Goal: Task Accomplishment & Management: Manage account settings

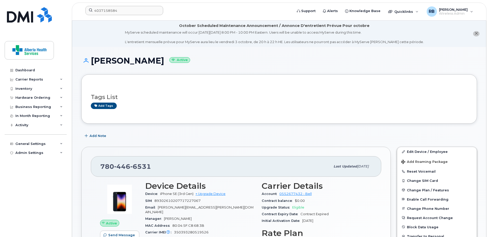
scroll to position [231, 0]
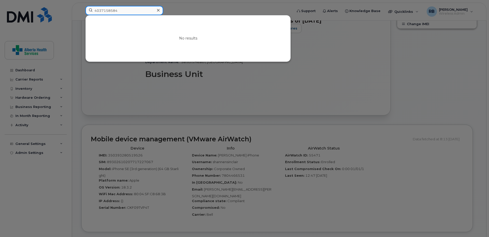
drag, startPoint x: 128, startPoint y: 14, endPoint x: 51, endPoint y: 5, distance: 77.6
click at [81, 8] on div "4037158584 No results" at bounding box center [187, 11] width 212 height 11
paste input "D9FR771TYQ"
drag, startPoint x: 128, startPoint y: 11, endPoint x: 54, endPoint y: 1, distance: 74.3
click at [81, 6] on div "D9FR771TYQ No results" at bounding box center [187, 11] width 212 height 11
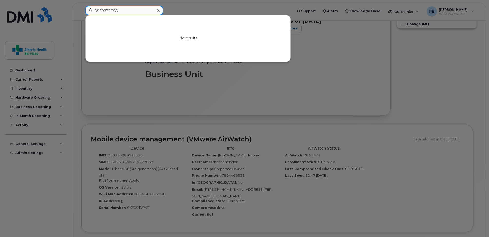
paste input "4033733135"
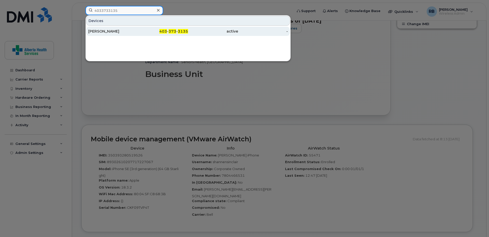
type input "4033733135"
click at [154, 34] on div "403 - 373 - 3135" at bounding box center [163, 31] width 50 height 5
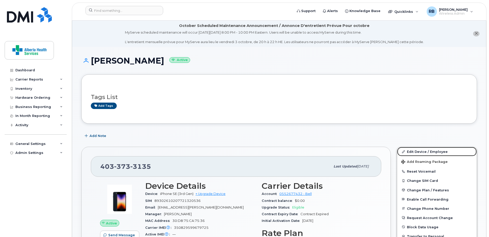
drag, startPoint x: 428, startPoint y: 154, endPoint x: 200, endPoint y: 156, distance: 227.8
click at [428, 154] on link "Edit Device / Employee" at bounding box center [438, 151] width 80 height 9
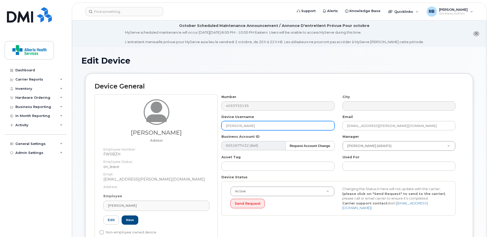
drag, startPoint x: 285, startPoint y: 124, endPoint x: 150, endPoint y: 121, distance: 134.1
click at [150, 121] on div "Sedonnie Brown-Richards Advisor Employee Number: FWSBZH Employee Status: on_lea…" at bounding box center [279, 170] width 369 height 150
paste input "Donnie Brown"
drag, startPoint x: 282, startPoint y: 127, endPoint x: 126, endPoint y: 112, distance: 156.6
click at [126, 112] on div "Sedonnie Brown-Richards Advisor Employee Number: FWSBZH Employee Status: on_lea…" at bounding box center [279, 170] width 369 height 150
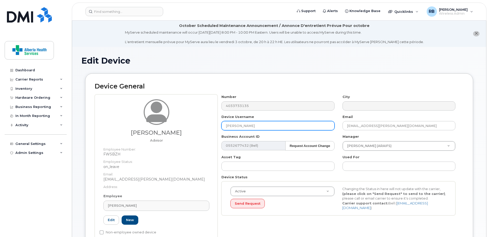
paste input "Sedonnie Brown-"
type input "[PERSON_NAME]"
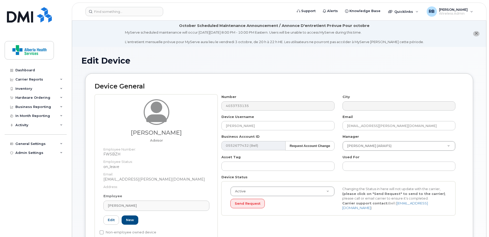
click at [476, 33] on icon "close notification" at bounding box center [476, 33] width 3 height 3
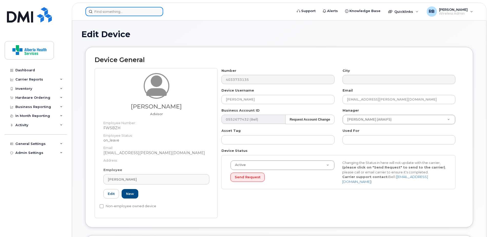
click at [108, 10] on input at bounding box center [125, 11] width 78 height 9
paste input "7807879245"
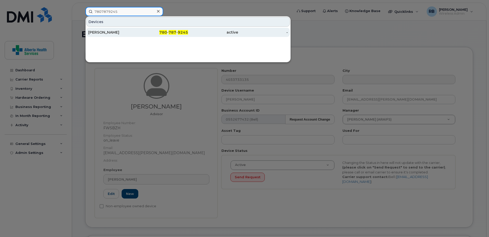
type input "7807879245"
click at [165, 34] on span "780" at bounding box center [163, 32] width 8 height 5
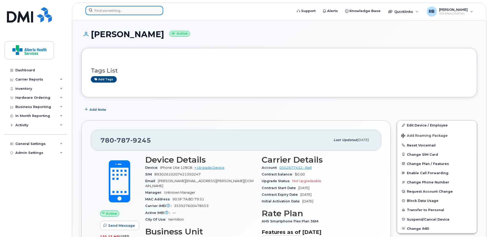
click at [111, 12] on input at bounding box center [125, 10] width 78 height 9
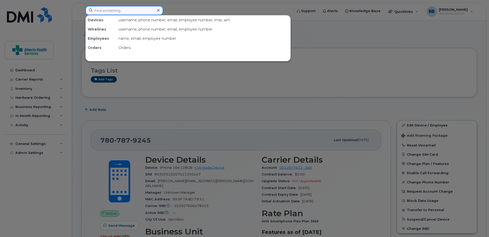
paste input "403-373-3135"
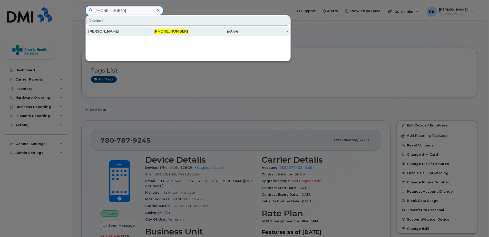
type input "403-373-3135"
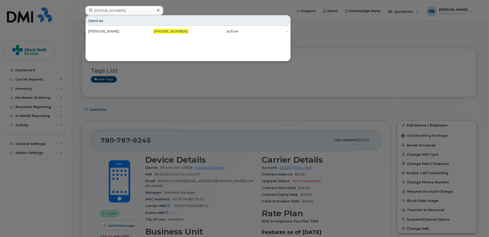
drag, startPoint x: 173, startPoint y: 34, endPoint x: 22, endPoint y: 36, distance: 151.0
click at [173, 34] on div "403-373-3135" at bounding box center [163, 31] width 50 height 9
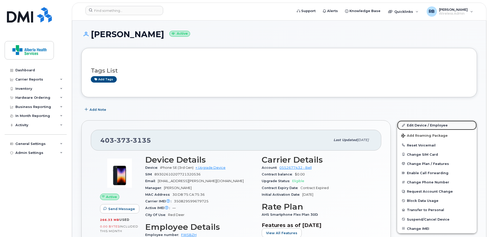
click at [426, 126] on link "Edit Device / Employee" at bounding box center [438, 125] width 80 height 9
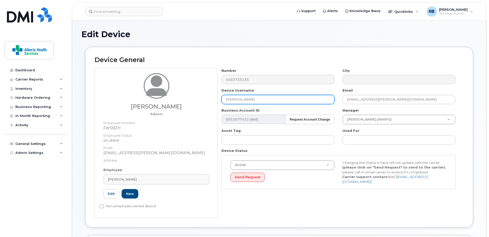
drag, startPoint x: 285, startPoint y: 98, endPoint x: 164, endPoint y: 89, distance: 121.5
click at [164, 89] on div "Sedonnie Brown-Richards Advisor Employee Number: FWSBZH Employee Status: on_lea…" at bounding box center [279, 143] width 369 height 150
paste input "[PERSON_NAME]"
type input "[PERSON_NAME]"
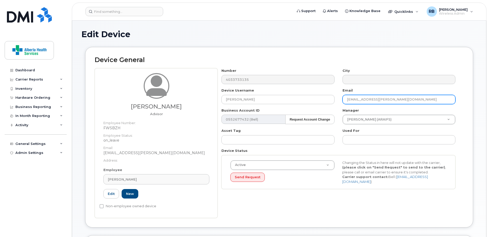
click at [407, 100] on input "[EMAIL_ADDRESS][PERSON_NAME][DOMAIN_NAME]" at bounding box center [399, 99] width 113 height 9
paste input "Kristin.O'Driscoll"
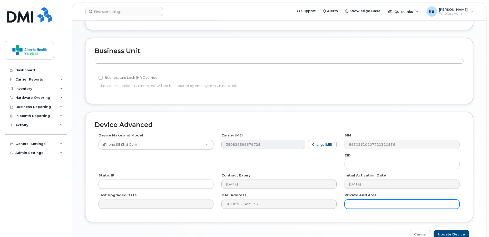
scroll to position [225, 0]
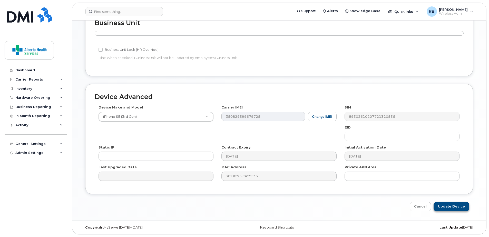
type input "[PERSON_NAME][EMAIL_ADDRESS][PERSON_NAME][DOMAIN_NAME]"
click at [461, 205] on input "Update Device" at bounding box center [452, 207] width 36 height 10
type input "Saving..."
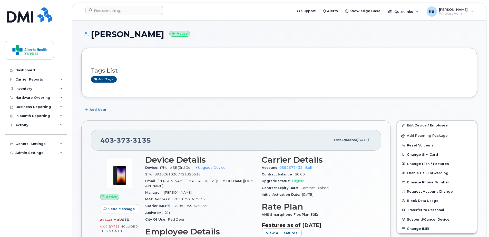
click at [320, 58] on div "Tags List Add tags" at bounding box center [279, 73] width 377 height 30
click at [109, 8] on input at bounding box center [125, 10] width 78 height 9
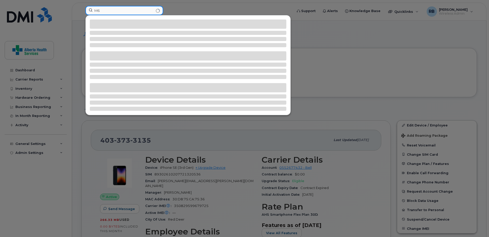
type input "M"
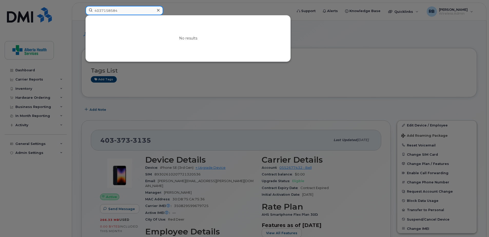
type input "4037158584"
click at [330, 120] on div at bounding box center [244, 118] width 489 height 237
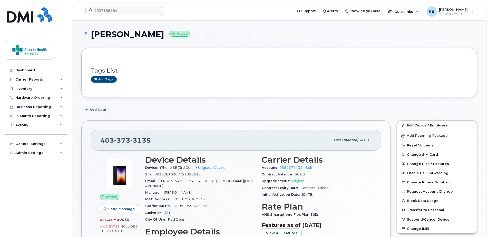
click at [429, 54] on div "Tags List Add tags" at bounding box center [279, 72] width 396 height 49
